Goal: Transaction & Acquisition: Download file/media

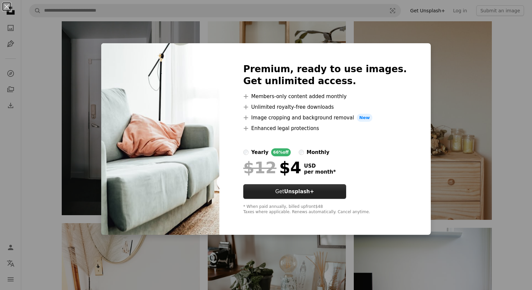
scroll to position [11569, 0]
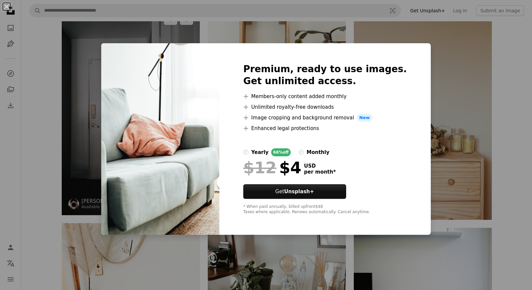
click at [76, 103] on div "An X shape Premium, ready to use images. Get unlimited access. A plus sign Memb…" at bounding box center [266, 145] width 532 height 290
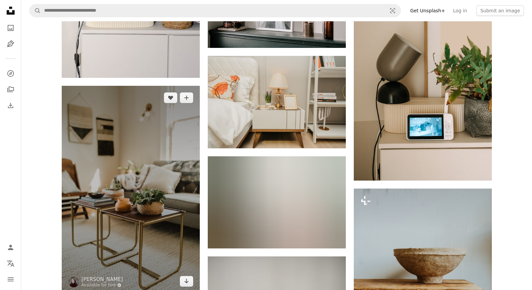
scroll to position [18436, 0]
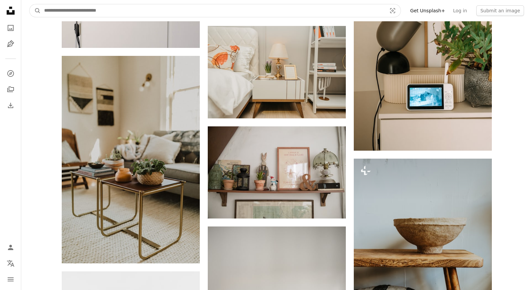
click at [97, 7] on input "Find visuals sitewide" at bounding box center [213, 10] width 344 height 13
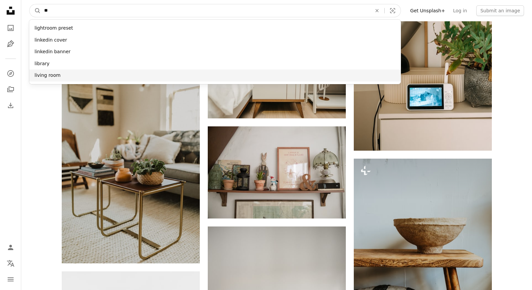
type input "**"
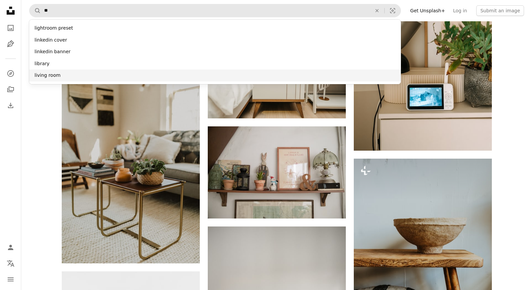
click at [73, 70] on div "living room" at bounding box center [215, 75] width 372 height 12
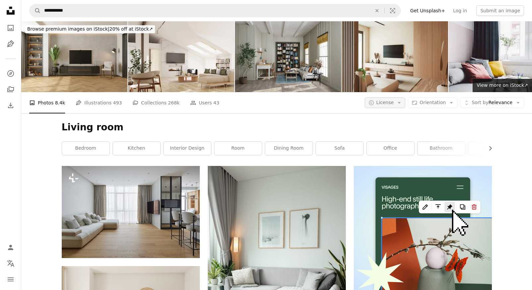
click at [400, 100] on icon "Arrow down" at bounding box center [399, 103] width 6 height 6
click at [444, 103] on span "Orientation" at bounding box center [433, 102] width 26 height 5
click at [442, 145] on span "Landscape" at bounding box center [445, 143] width 41 height 7
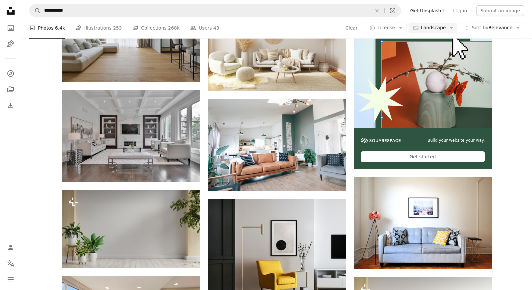
scroll to position [178, 0]
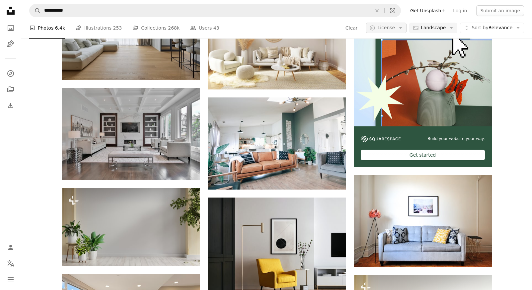
click at [384, 29] on span "License" at bounding box center [387, 27] width 18 height 5
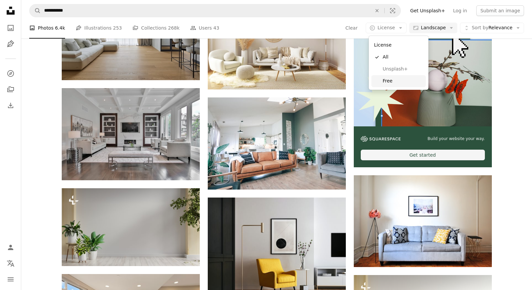
click at [389, 78] on span "Free" at bounding box center [403, 81] width 41 height 7
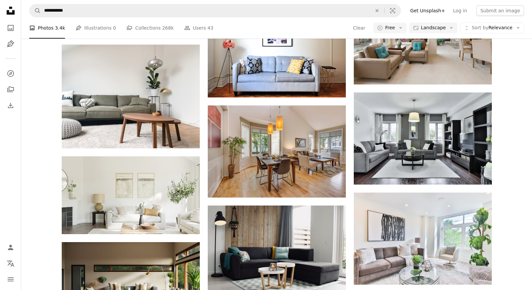
scroll to position [356, 0]
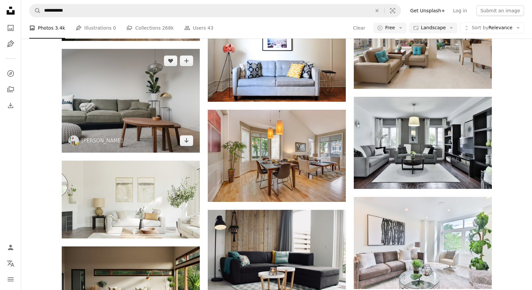
click at [189, 148] on img at bounding box center [131, 101] width 138 height 104
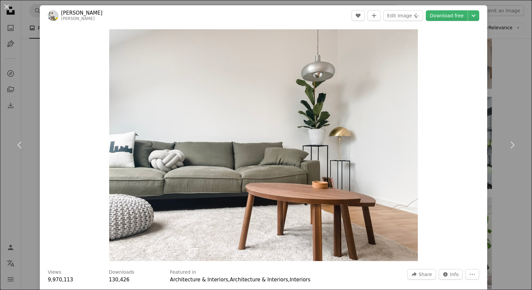
click at [507, 112] on div "An X shape Chevron left Chevron right [PERSON_NAME] A heart A plus sign Edit im…" at bounding box center [266, 145] width 532 height 290
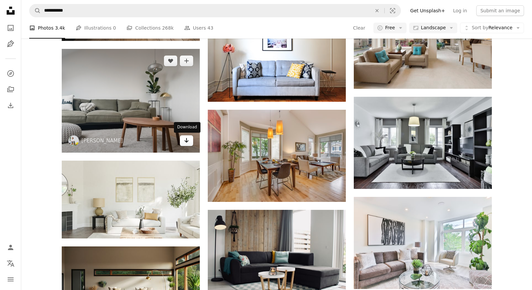
click at [187, 142] on icon "Arrow pointing down" at bounding box center [186, 140] width 5 height 8
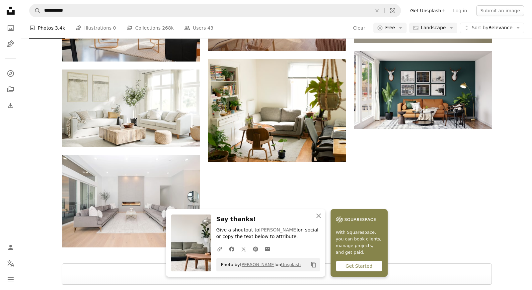
scroll to position [715, 0]
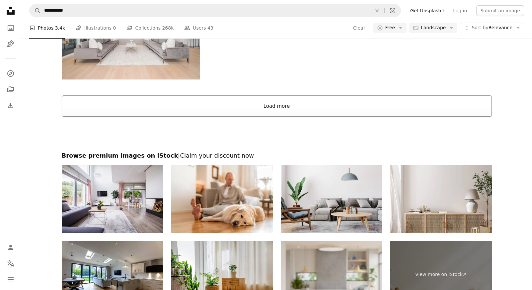
click at [284, 109] on button "Load more" at bounding box center [277, 105] width 430 height 21
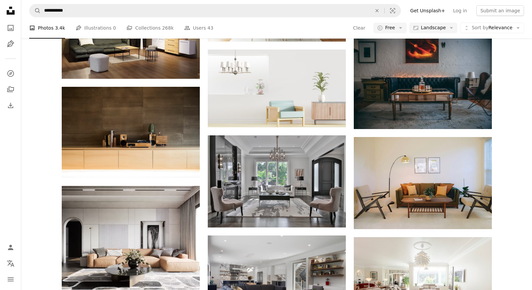
scroll to position [10493, 0]
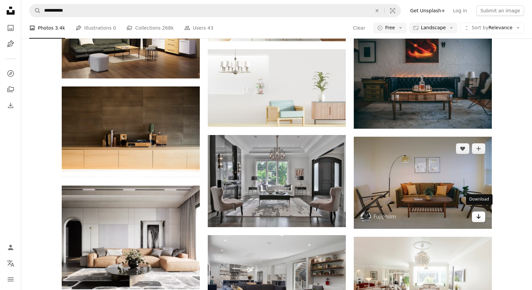
click at [480, 214] on icon "Arrow pointing down" at bounding box center [478, 216] width 5 height 8
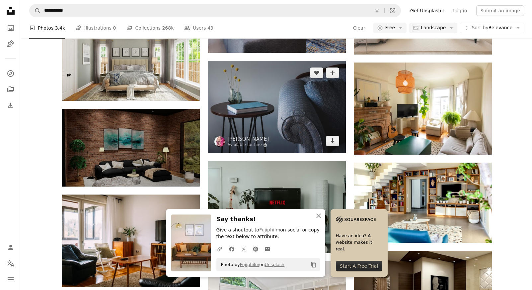
scroll to position [10767, 0]
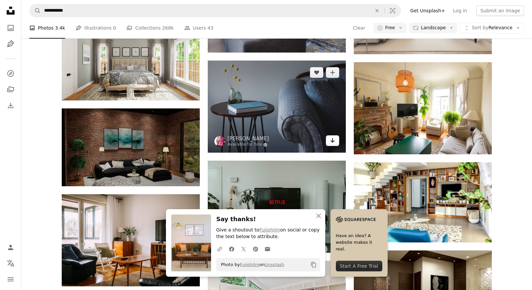
click at [339, 138] on link "Arrow pointing down" at bounding box center [332, 140] width 13 height 11
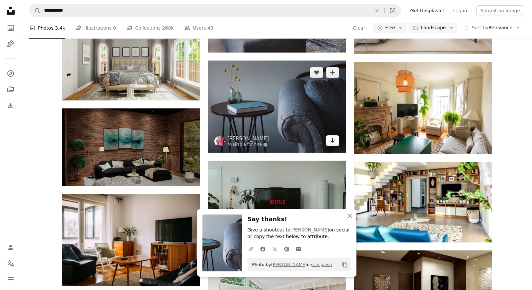
click at [332, 138] on icon "Download" at bounding box center [332, 140] width 4 height 5
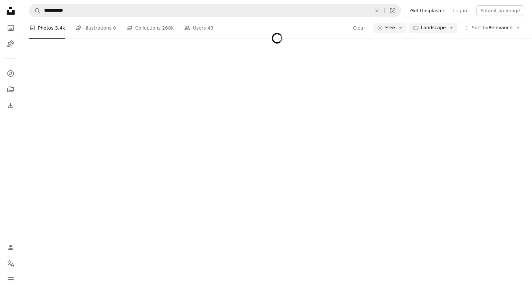
scroll to position [24553, 0]
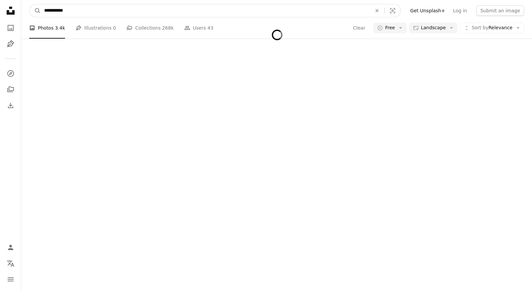
click at [71, 12] on input "**********" at bounding box center [205, 10] width 329 height 13
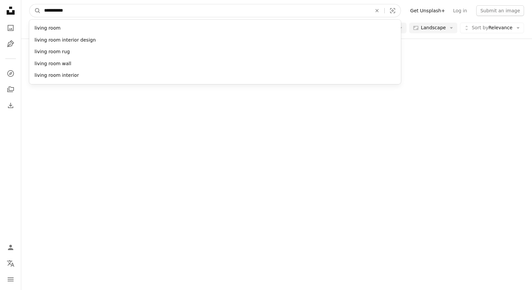
click at [71, 12] on input "**********" at bounding box center [205, 10] width 329 height 13
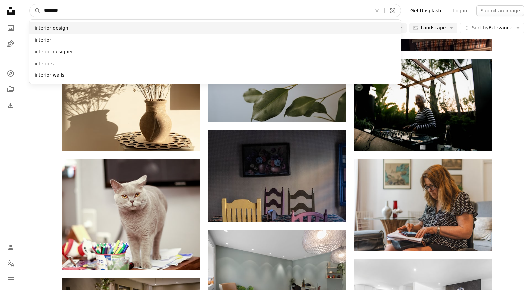
type input "********"
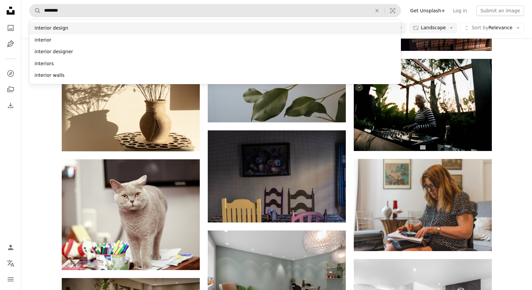
click at [68, 31] on div "interior design" at bounding box center [215, 28] width 372 height 12
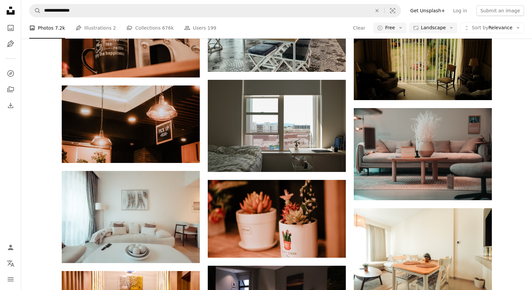
scroll to position [14465, 0]
